Goal: Book appointment/travel/reservation

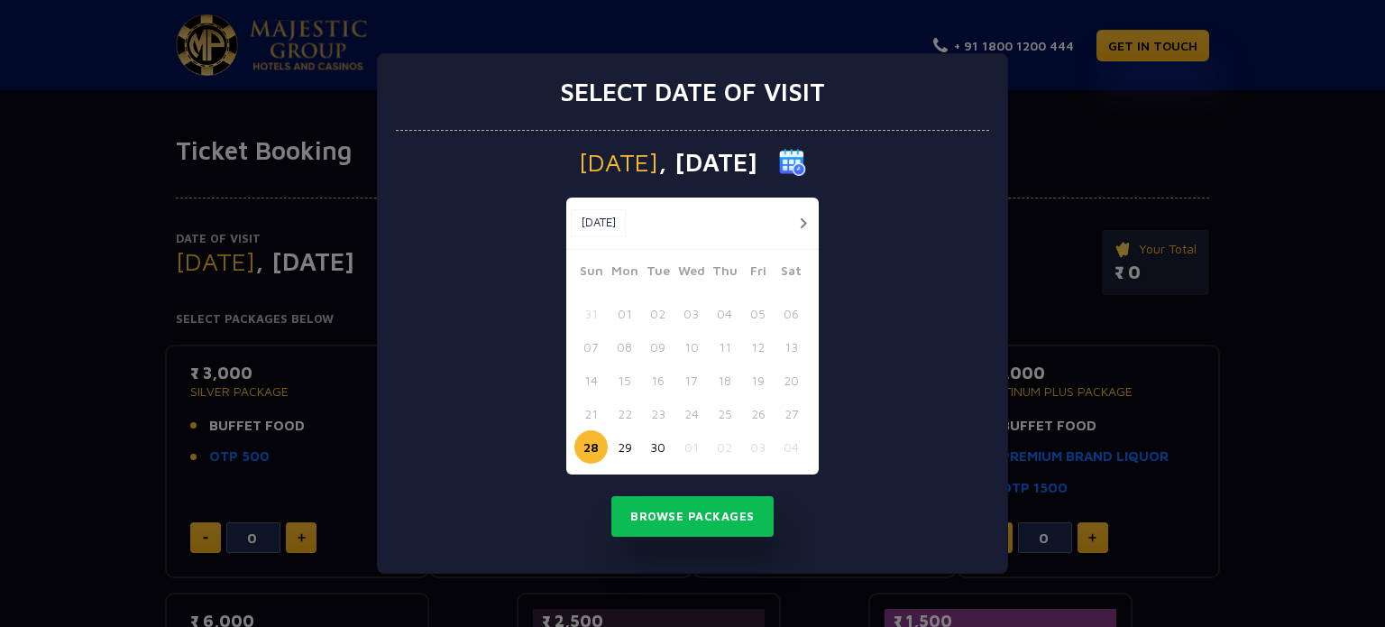
click at [626, 225] on button "[DATE]" at bounding box center [598, 222] width 55 height 27
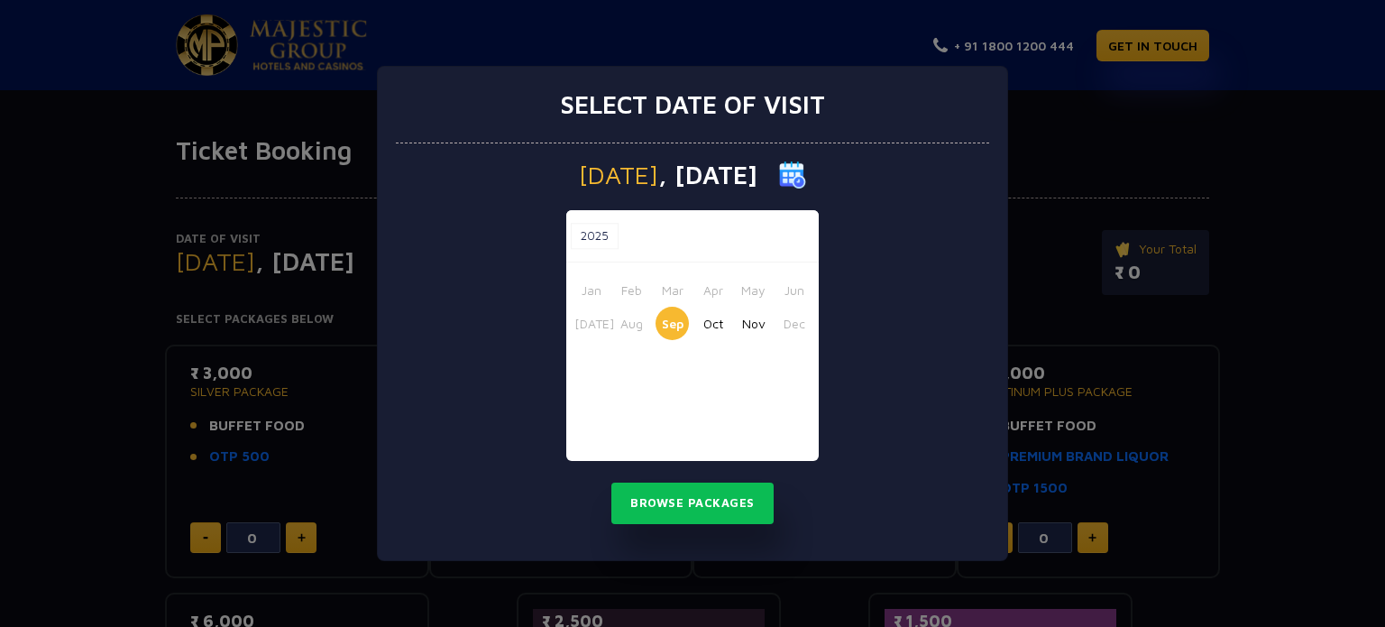
click at [597, 234] on button "2025" at bounding box center [595, 236] width 48 height 27
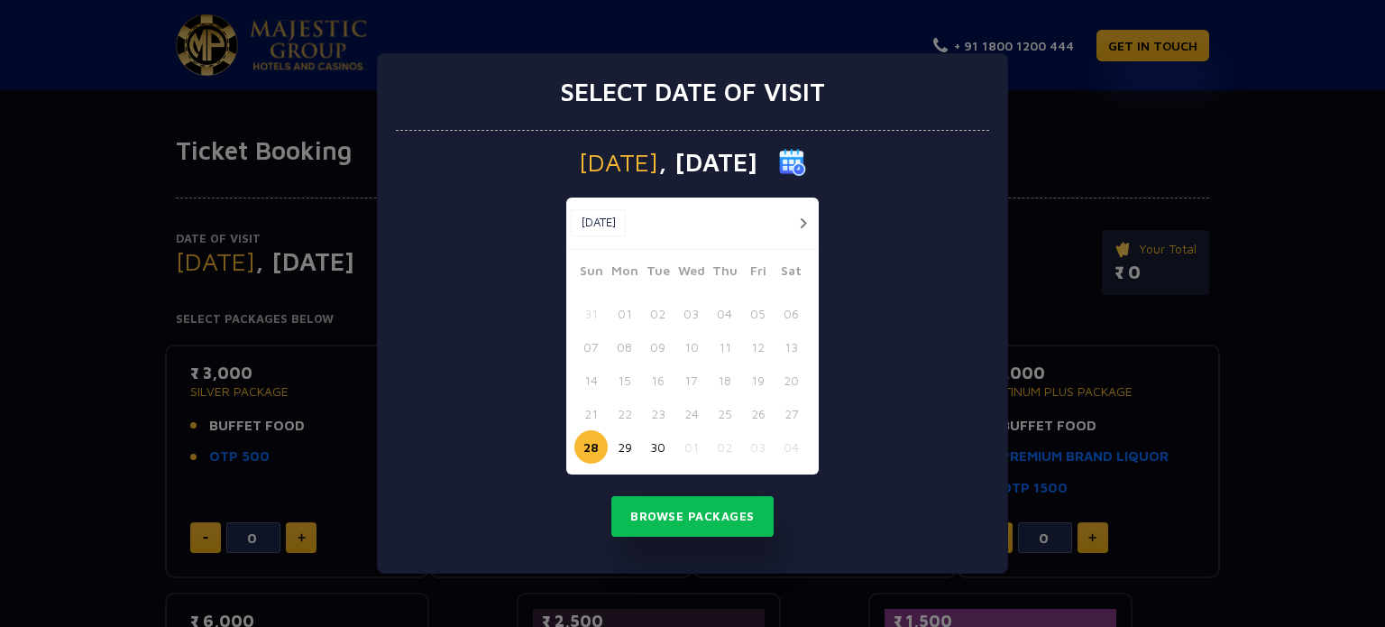
click at [800, 212] on button "button" at bounding box center [803, 223] width 23 height 23
click at [692, 344] on button "08" at bounding box center [690, 346] width 33 height 33
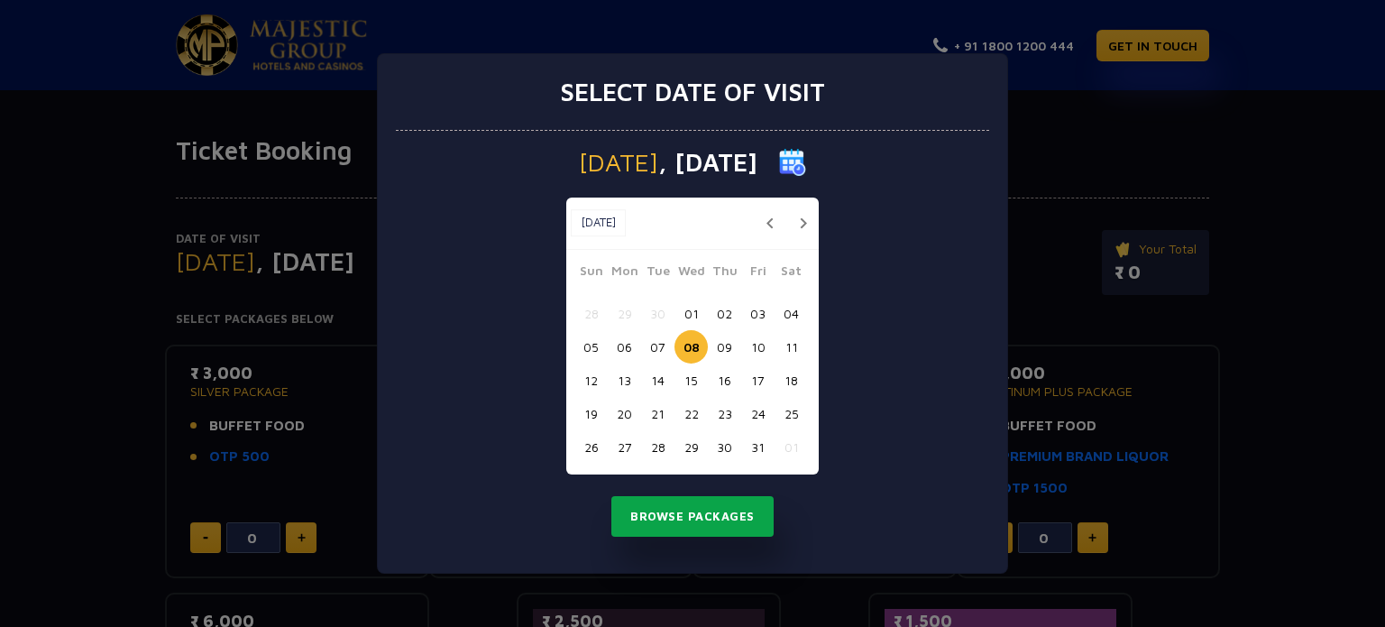
click at [670, 508] on button "Browse Packages" at bounding box center [692, 516] width 162 height 41
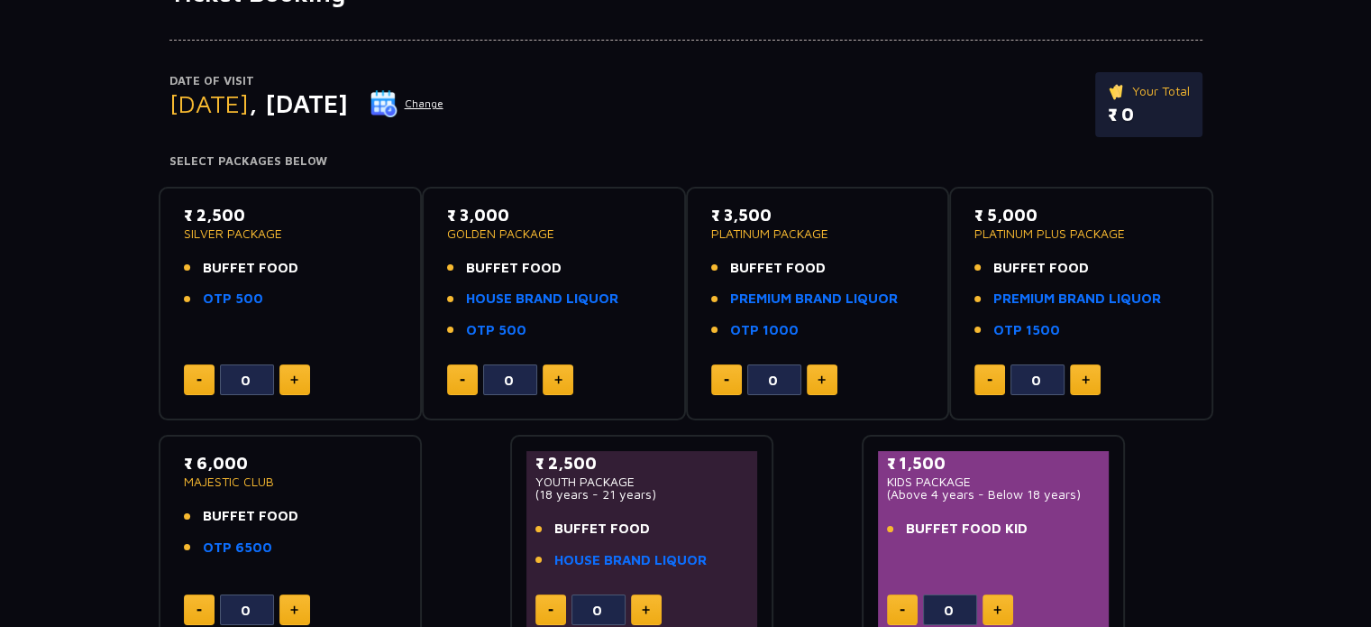
scroll to position [141, 0]
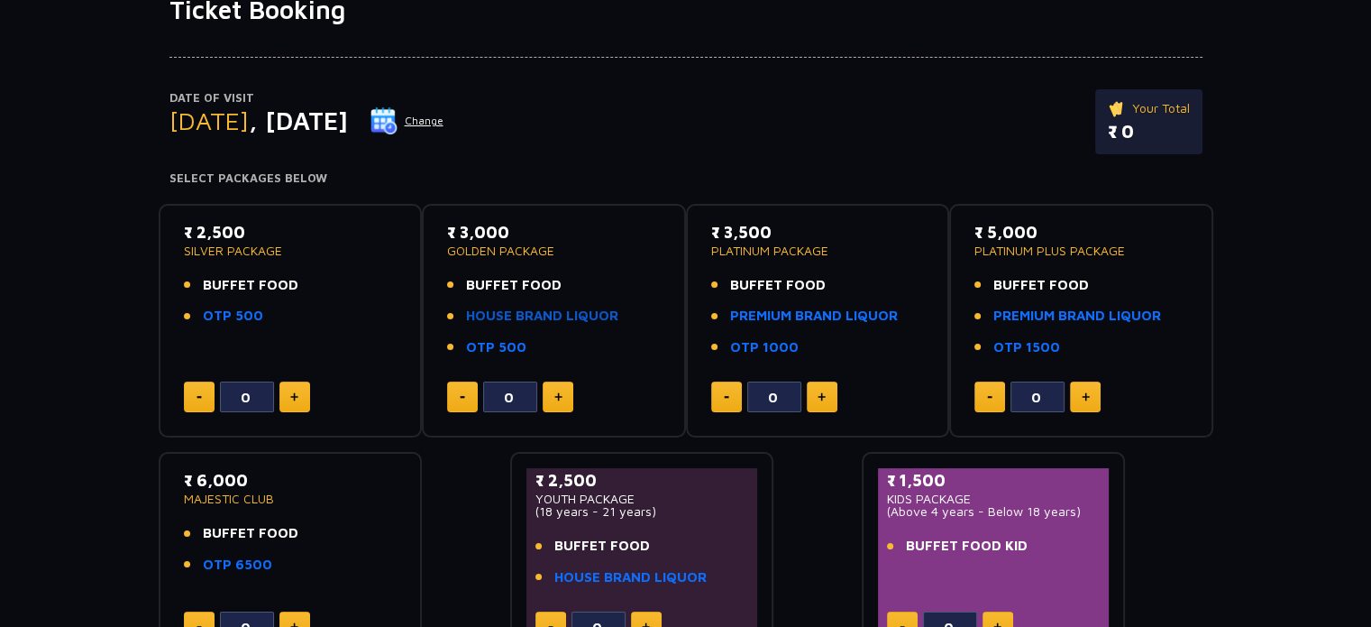
click at [519, 310] on link "HOUSE BRAND LIQUOR" at bounding box center [542, 316] width 152 height 21
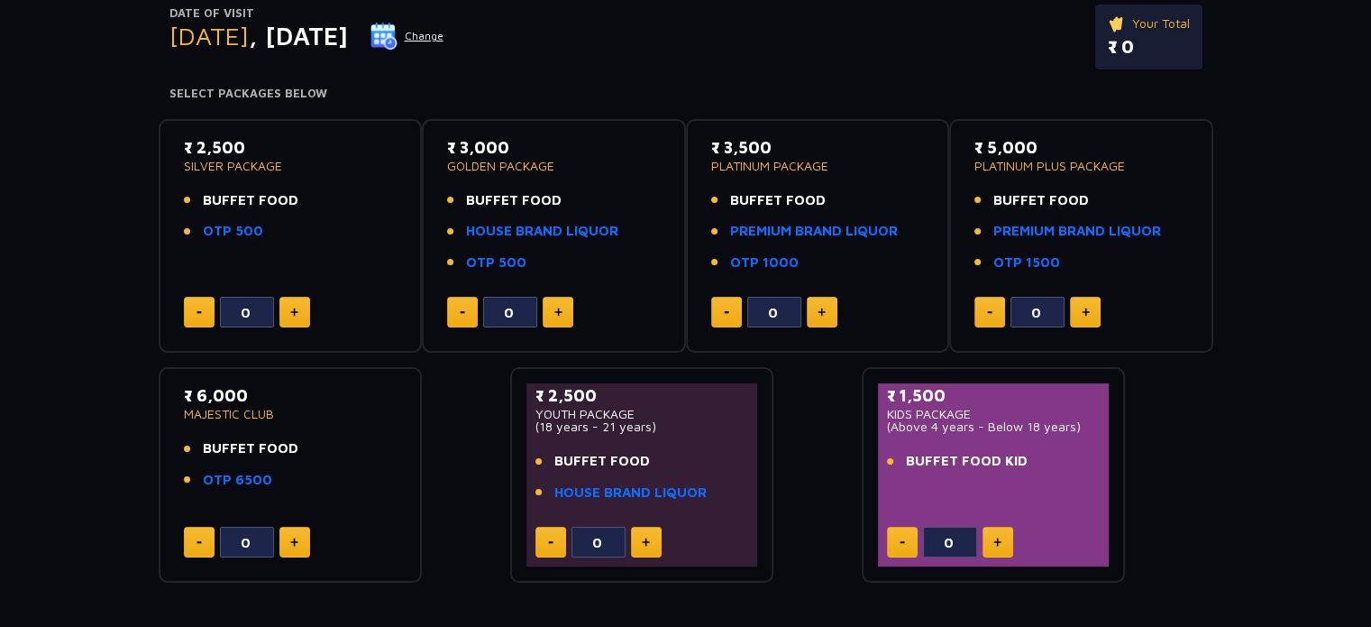
scroll to position [224, 0]
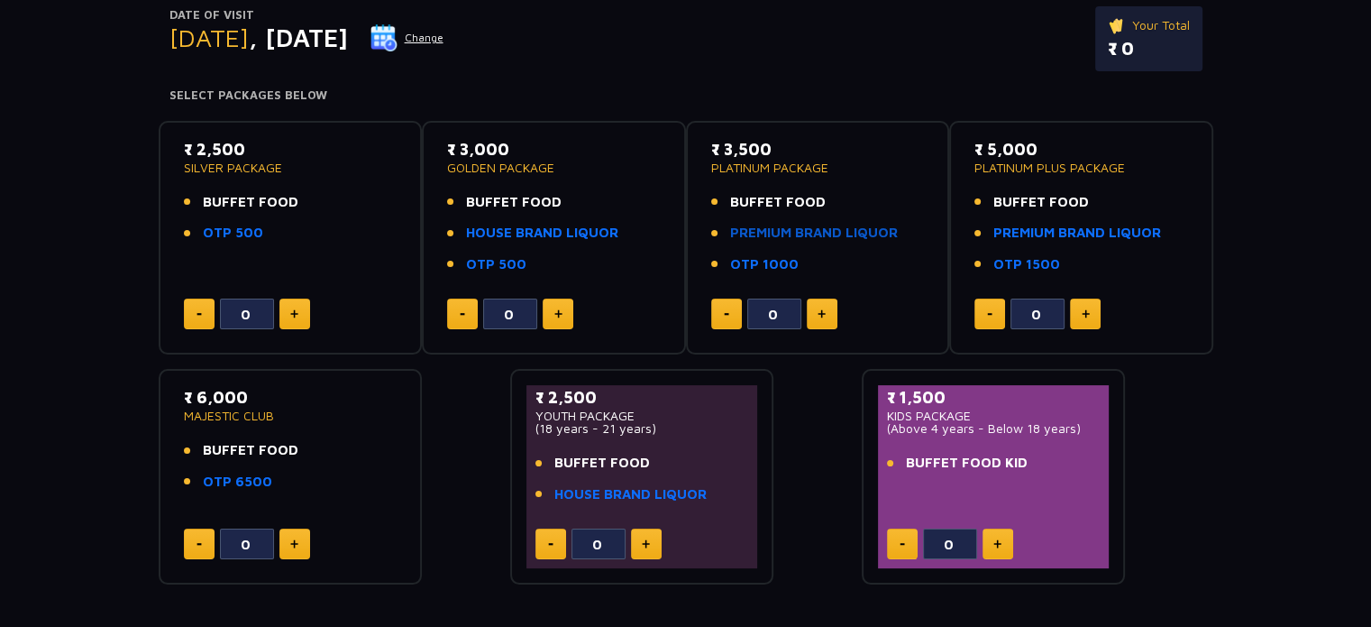
click at [803, 230] on link "PREMIUM BRAND LIQUOR" at bounding box center [814, 233] width 168 height 21
